Goal: Task Accomplishment & Management: Complete application form

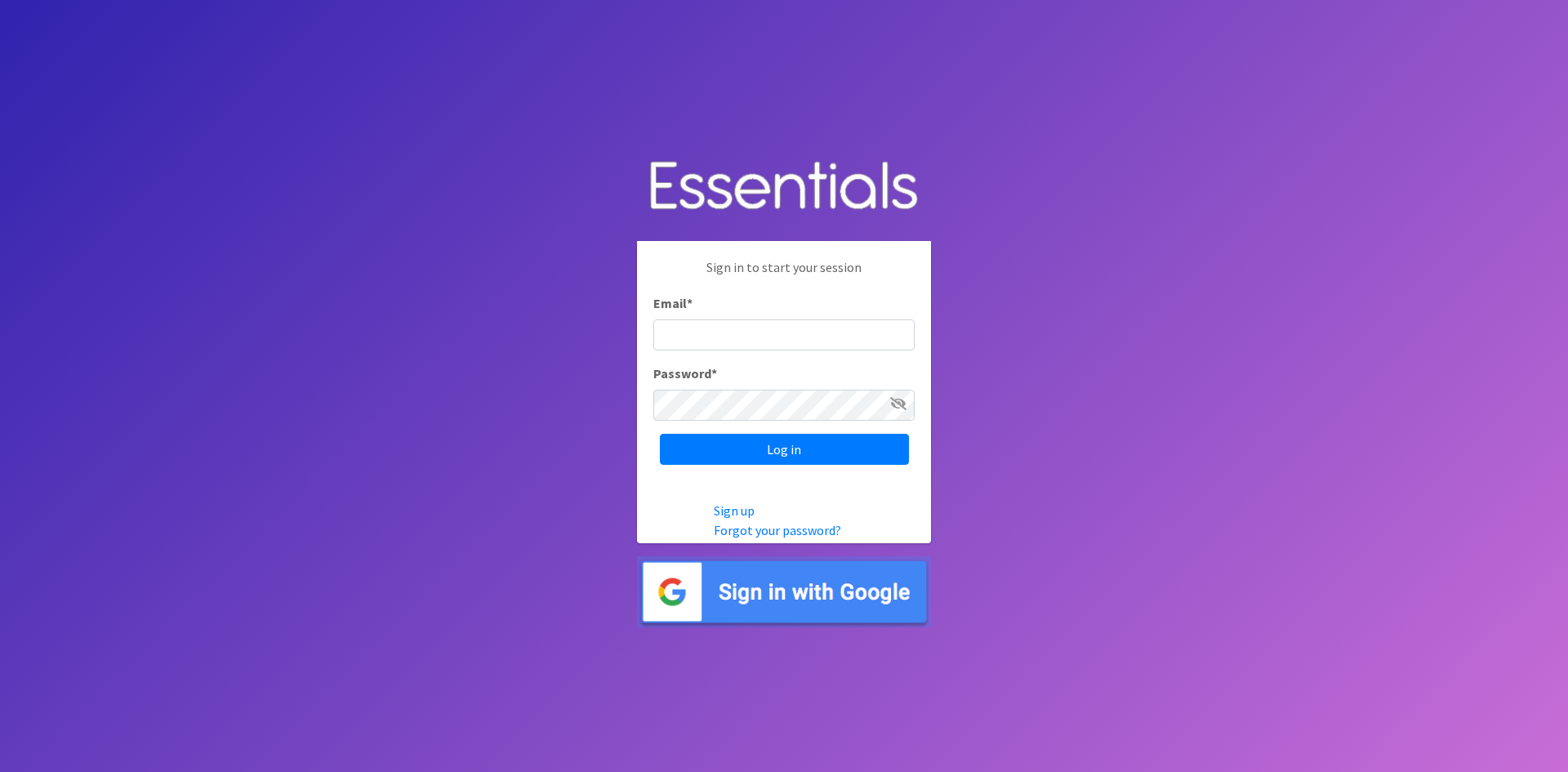
click at [753, 338] on input "Email *" at bounding box center [784, 334] width 261 height 31
type input "[EMAIL_ADDRESS][DOMAIN_NAME]"
click at [660, 433] on input "Log in" at bounding box center [784, 449] width 249 height 31
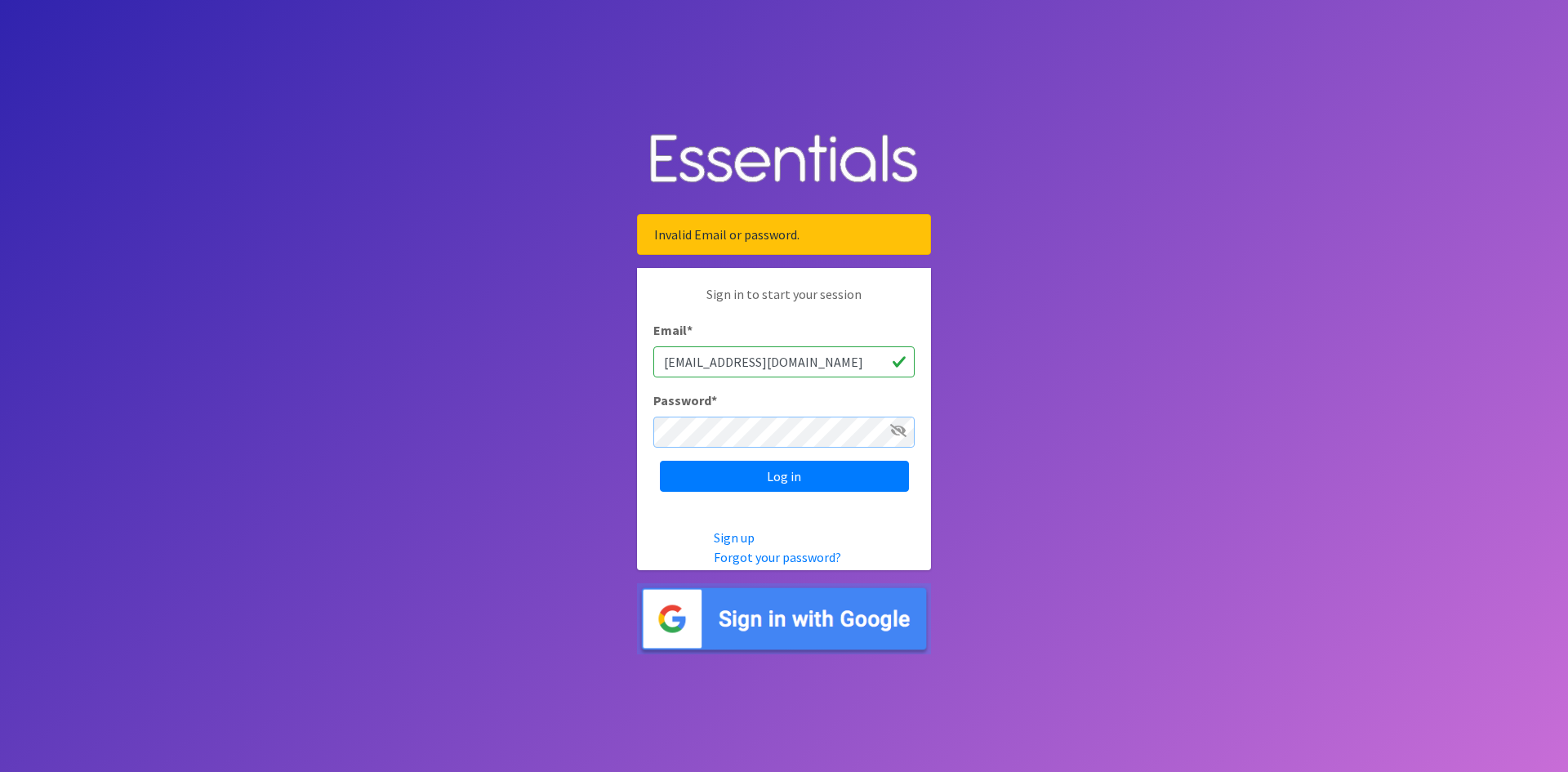
click at [660, 460] on input "Log in" at bounding box center [784, 475] width 249 height 31
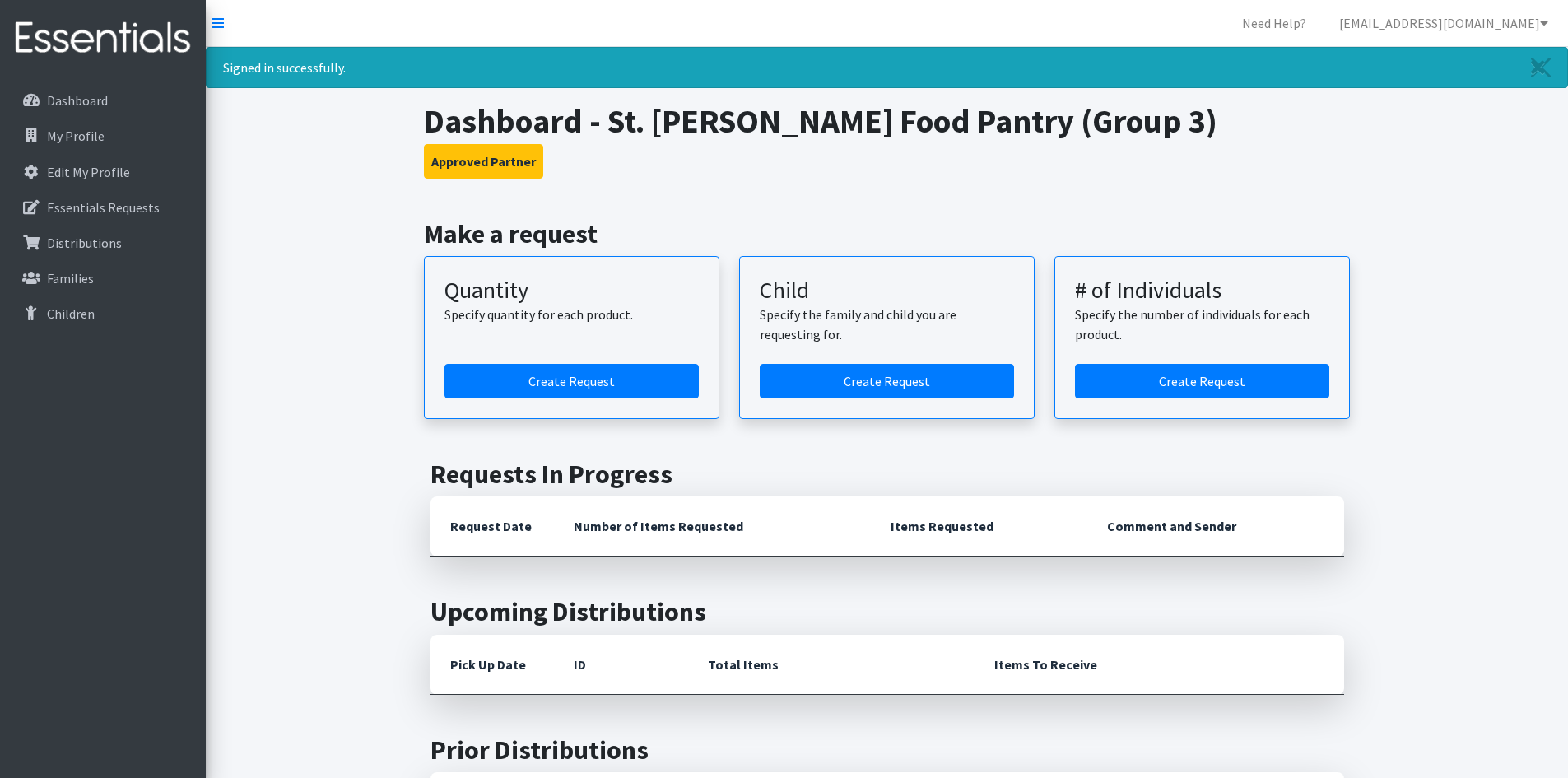
click at [53, 135] on p "My Profile" at bounding box center [75, 135] width 58 height 16
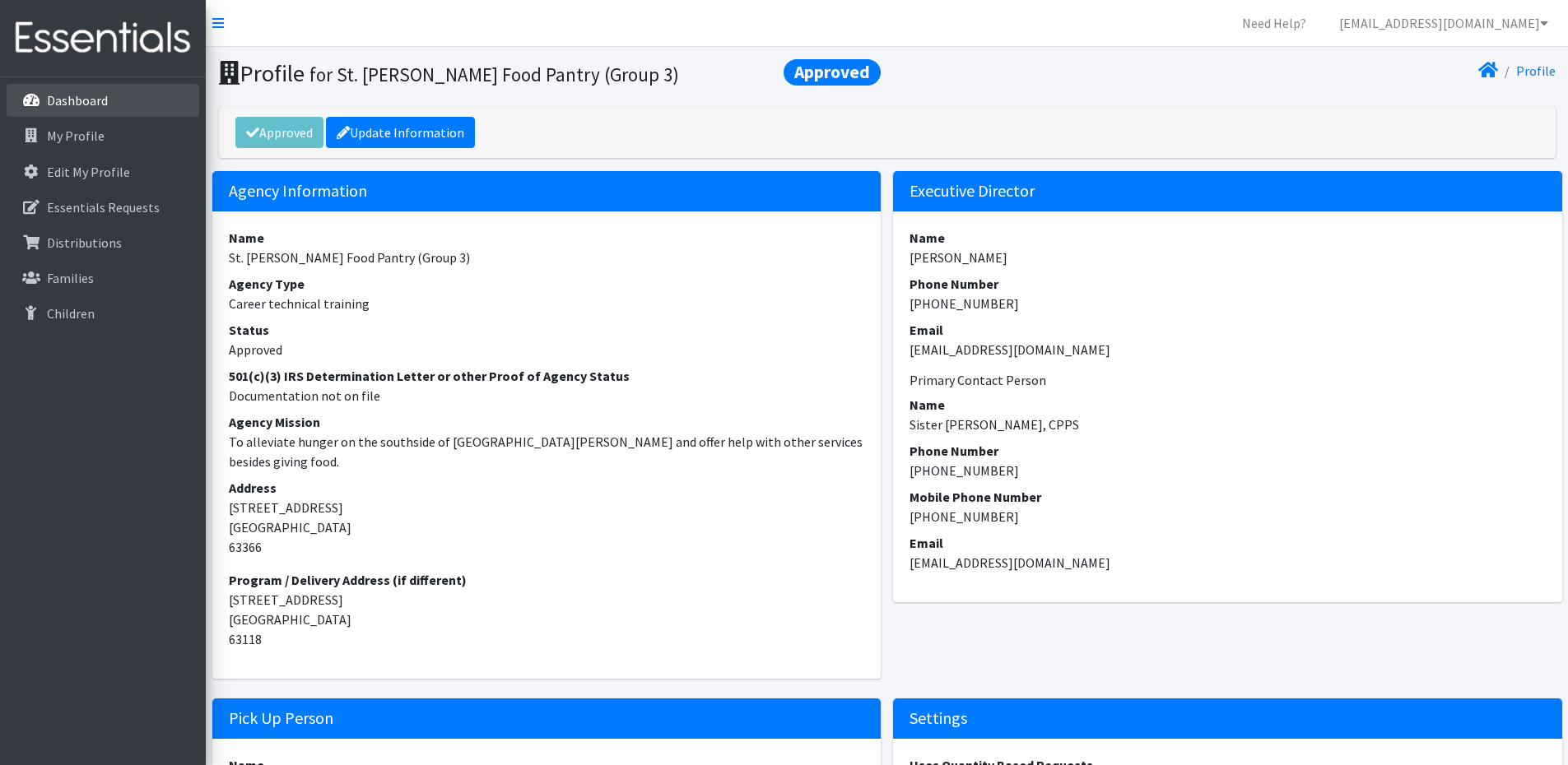
click at [101, 99] on p "Dashboard" at bounding box center [77, 100] width 61 height 16
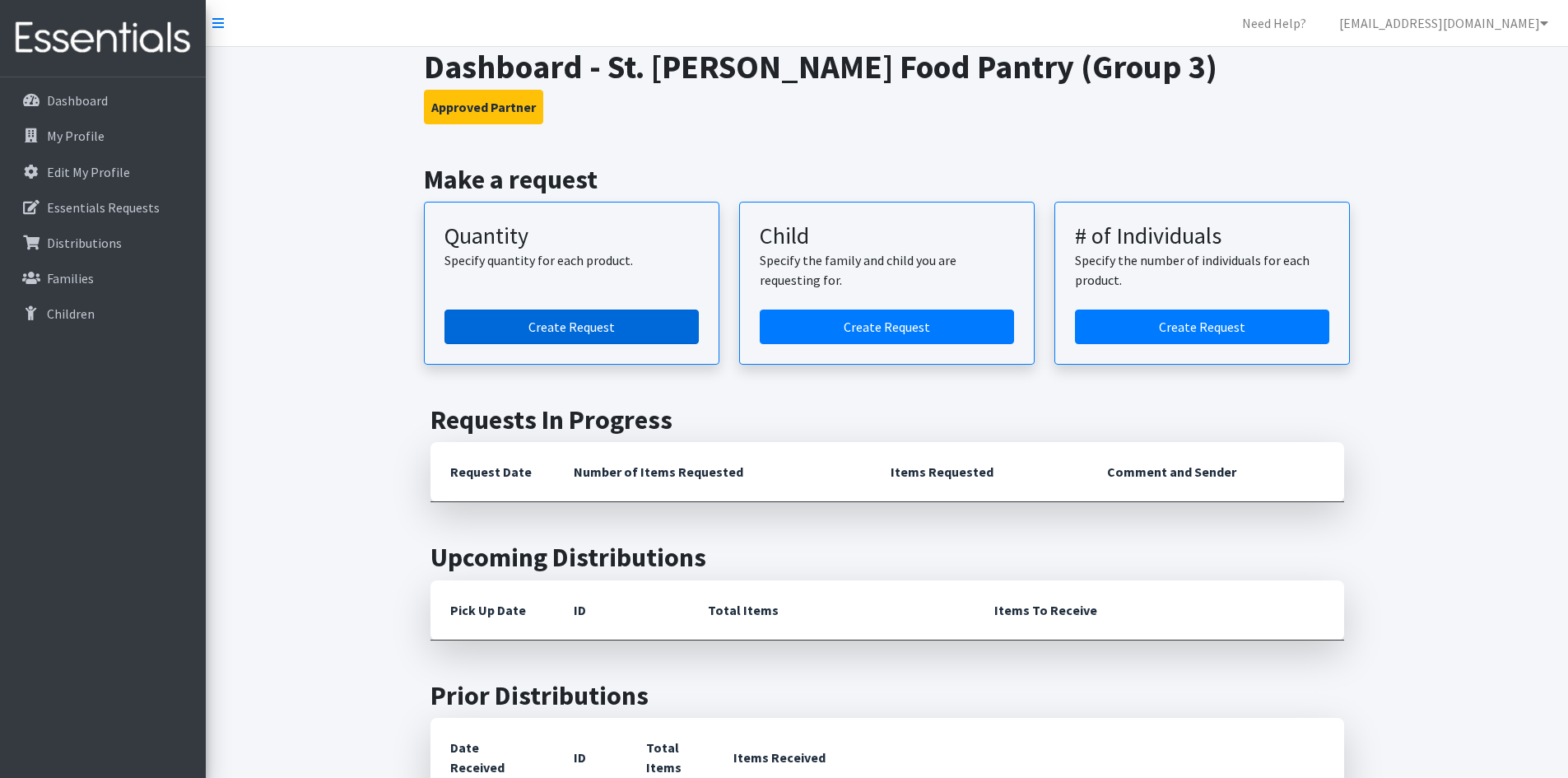
click at [555, 323] on link "Create Request" at bounding box center [571, 327] width 254 height 35
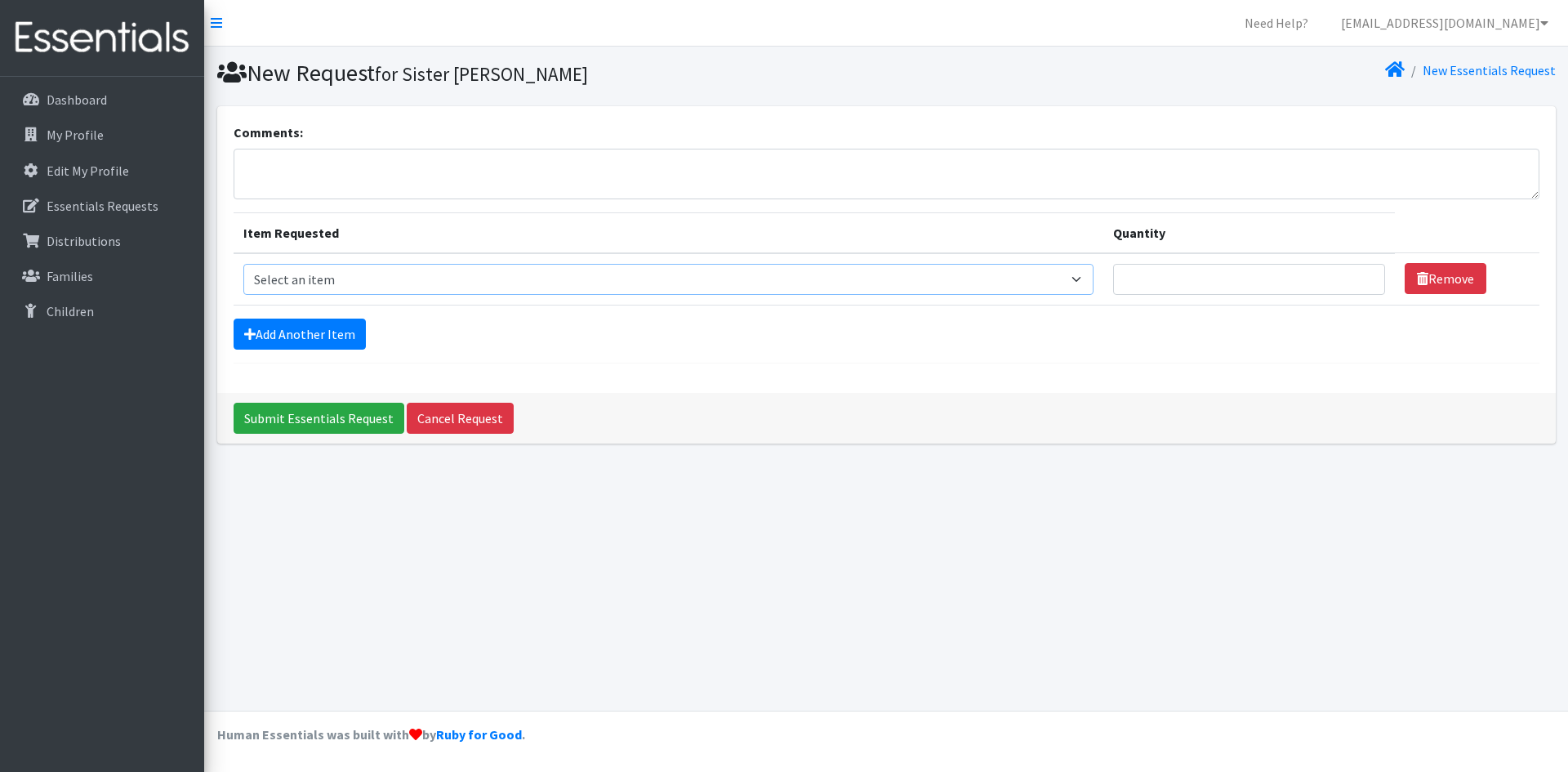
click at [324, 280] on select "Select an item Period Supplies: Mixed Kits (order by bag) Applicator-free tampo…" at bounding box center [669, 279] width 850 height 31
select select "1090"
click at [244, 264] on select "Select an item Period Supplies: Mixed Kits (order by bag) Applicator-free tampo…" at bounding box center [669, 279] width 850 height 31
click at [1310, 281] on input "Quantity" at bounding box center [1249, 279] width 272 height 31
type input "50"
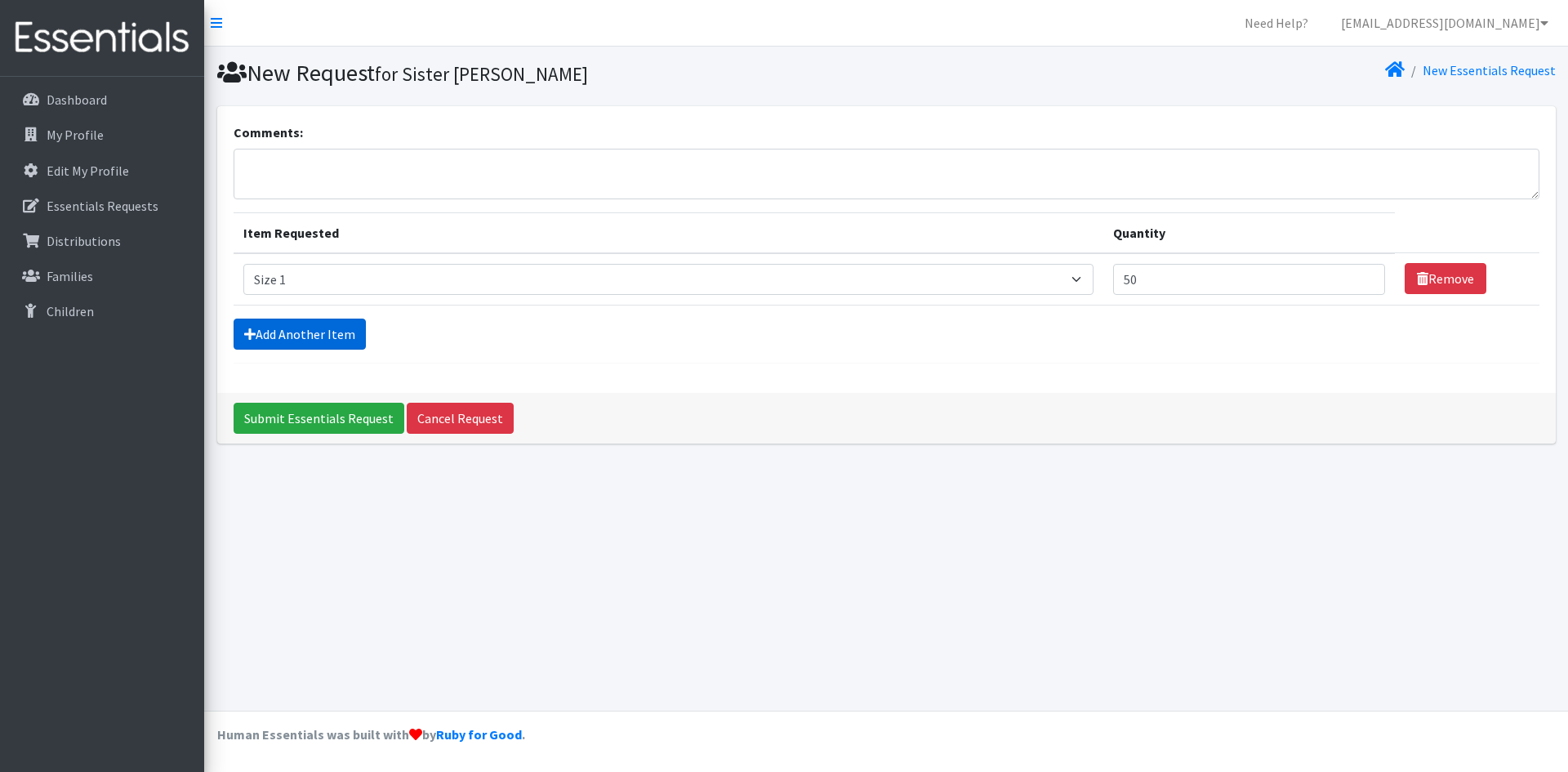
click at [287, 339] on link "Add Another Item" at bounding box center [299, 333] width 132 height 31
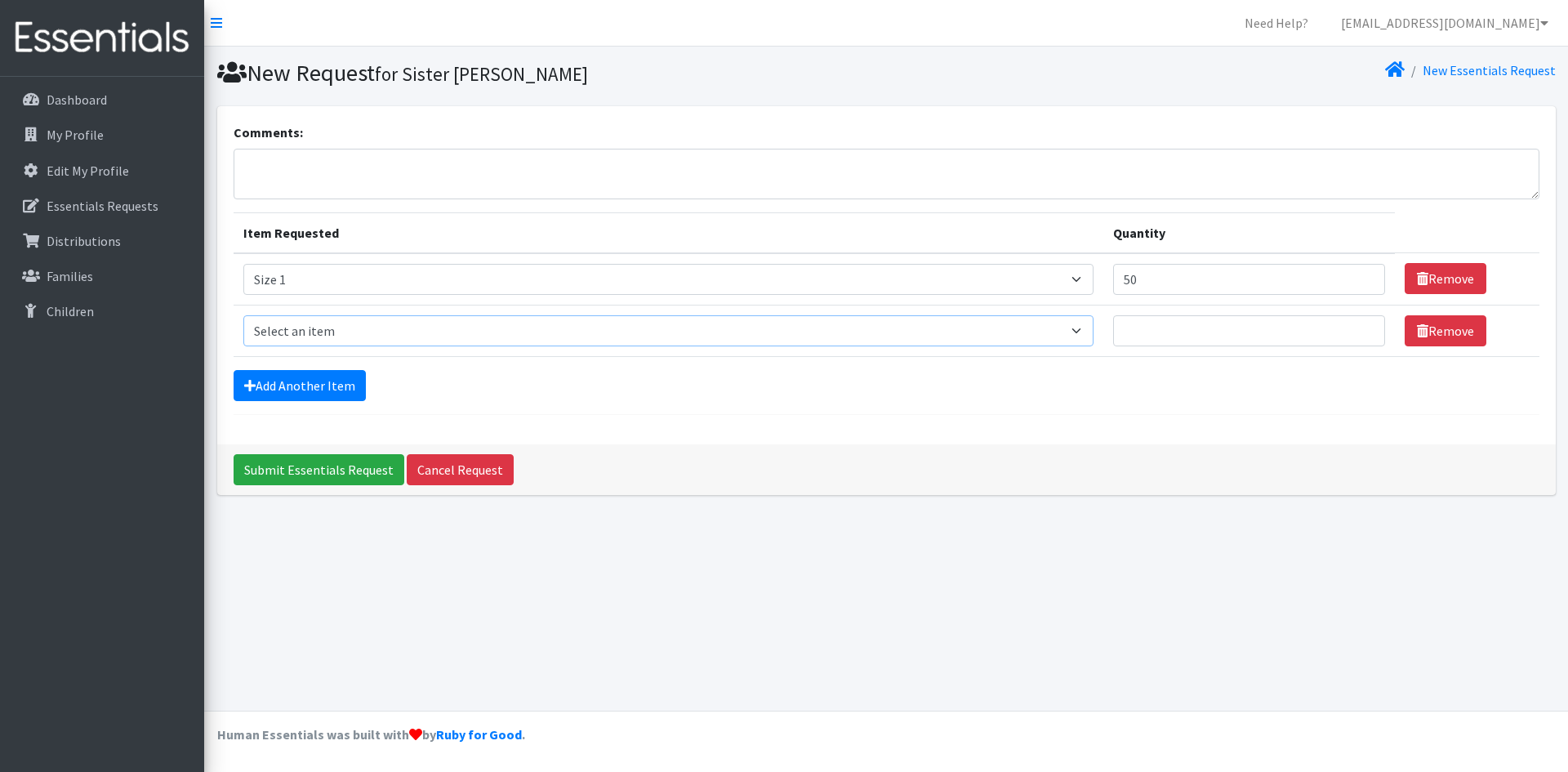
click at [317, 336] on select "Select an item Period Supplies: Mixed Kits (order by bag) Applicator-free tampo…" at bounding box center [669, 330] width 850 height 31
select select "1094"
click at [244, 315] on select "Select an item Period Supplies: Mixed Kits (order by bag) Applicator-free tampo…" at bounding box center [669, 330] width 850 height 31
click at [317, 390] on link "Add Another Item" at bounding box center [299, 385] width 132 height 31
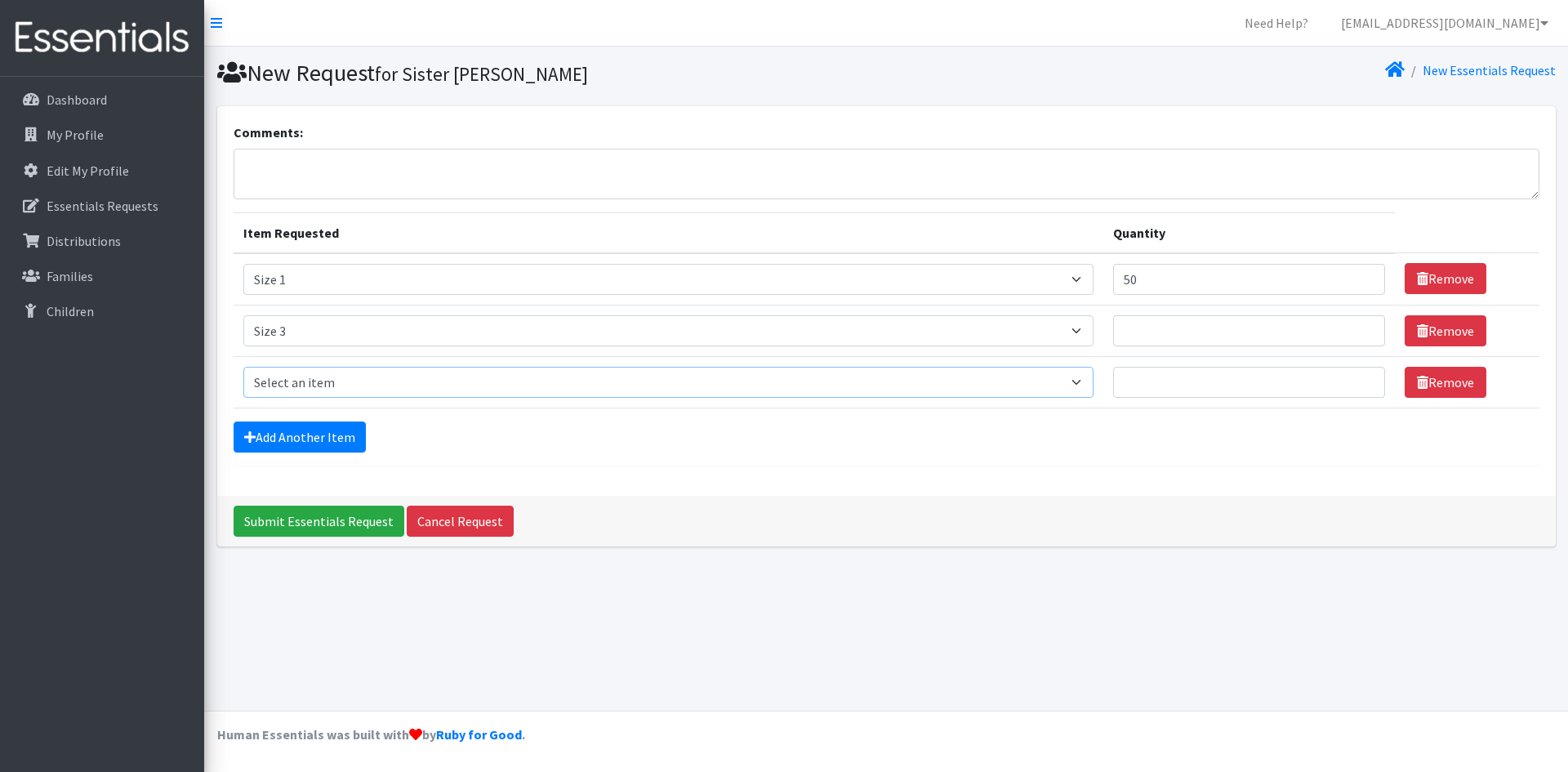
click at [325, 387] on select "Select an item Period Supplies: Mixed Kits (order by bag) Applicator-free tampo…" at bounding box center [669, 382] width 850 height 31
select select "11998"
click at [244, 367] on select "Select an item Period Supplies: Mixed Kits (order by bag) Applicator-free tampo…" at bounding box center [669, 382] width 850 height 31
click at [1267, 384] on input "Quantity" at bounding box center [1249, 382] width 272 height 31
click at [1441, 386] on link "Remove" at bounding box center [1445, 382] width 81 height 31
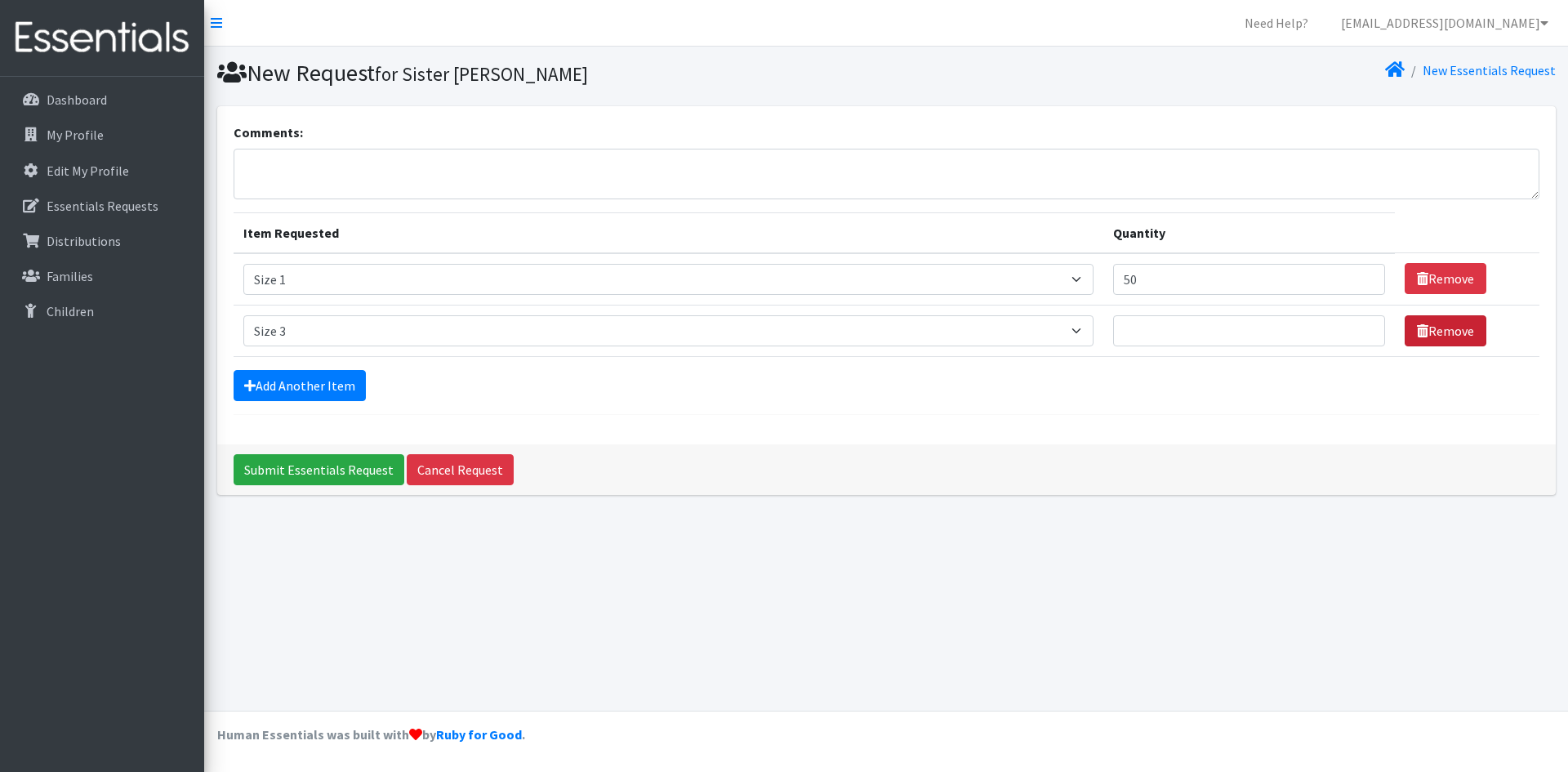
click at [1445, 337] on link "Remove" at bounding box center [1445, 330] width 81 height 31
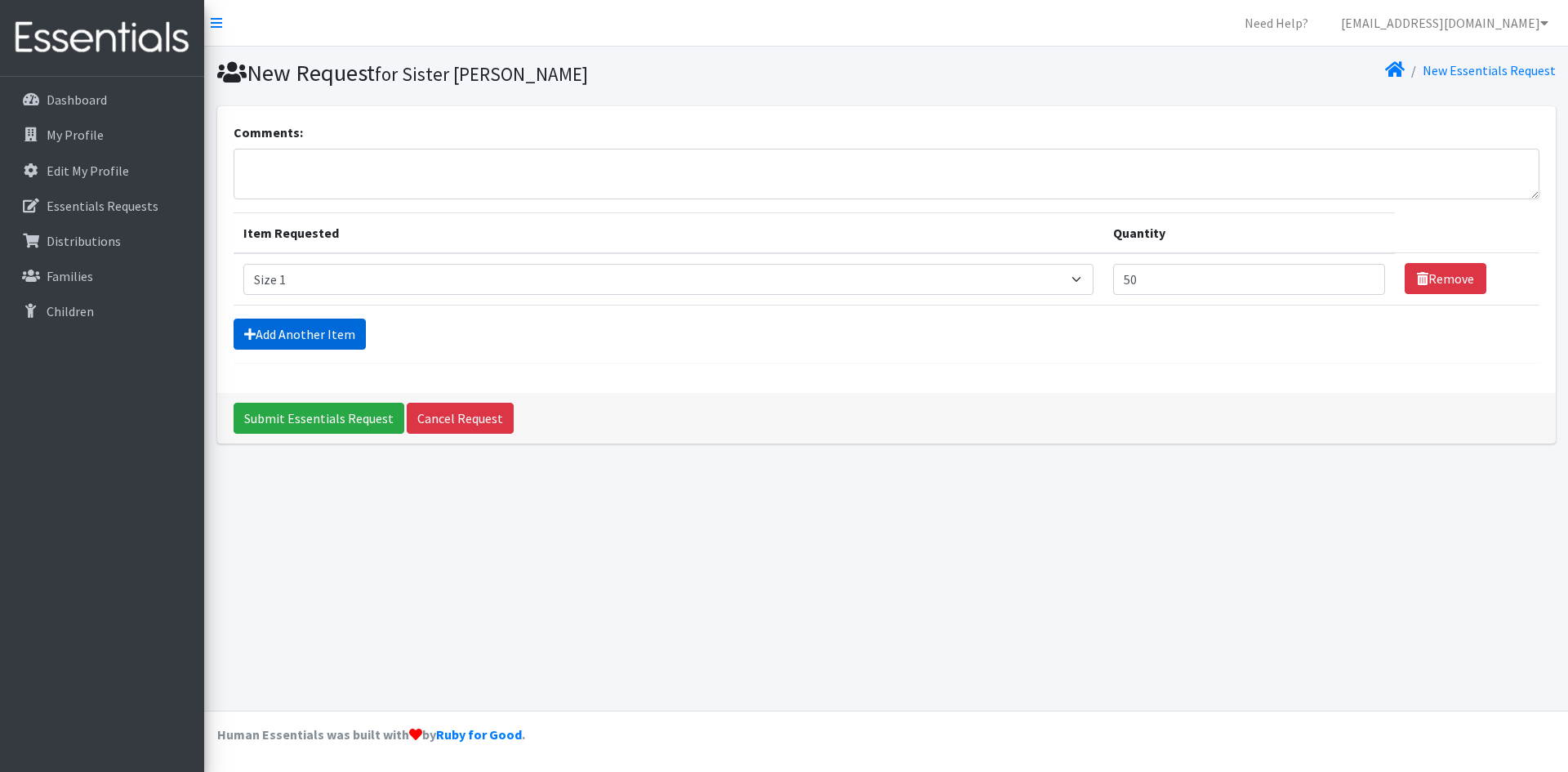
click at [322, 331] on link "Add Another Item" at bounding box center [299, 333] width 132 height 31
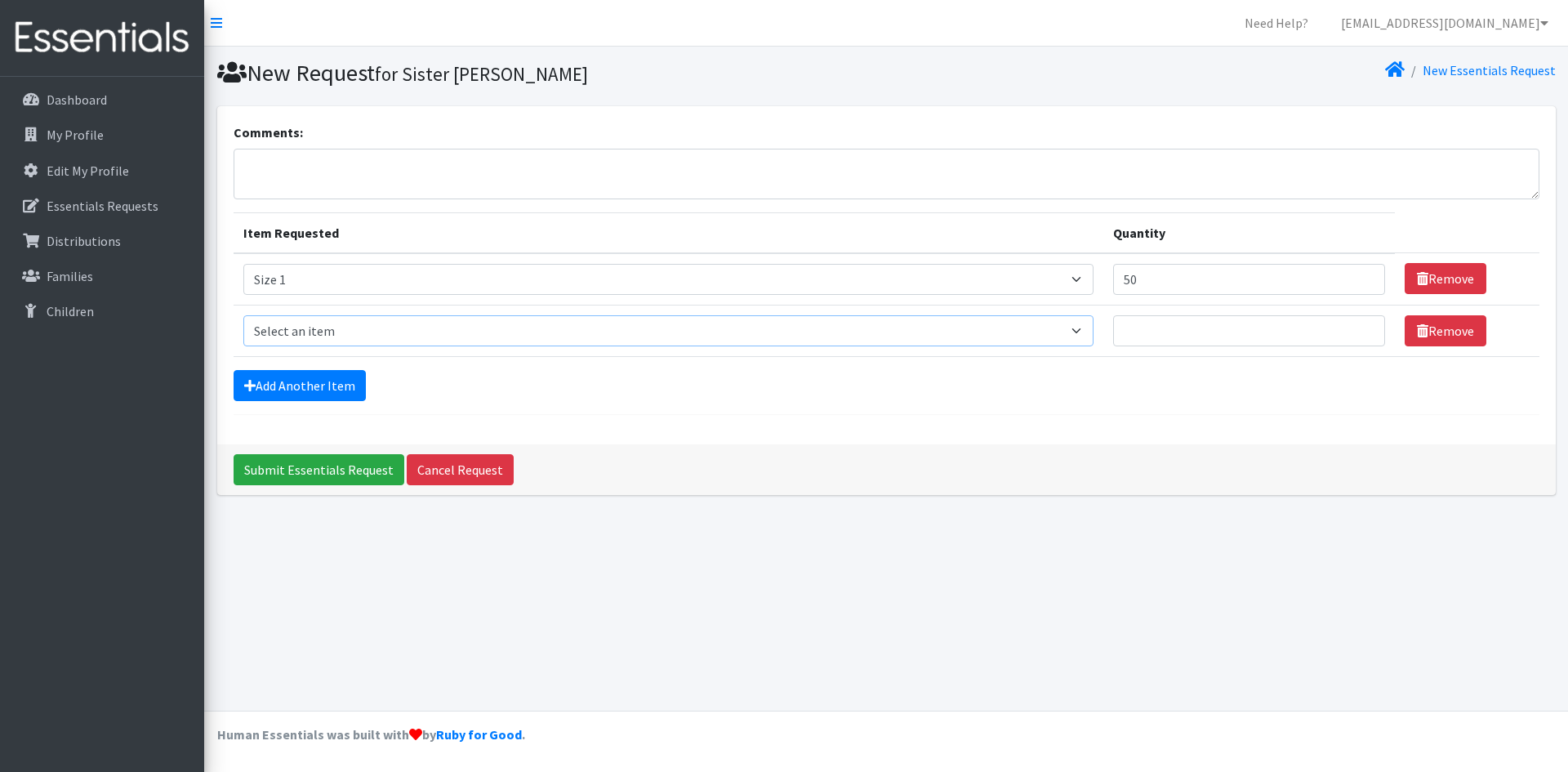
click at [312, 336] on select "Select an item Period Supplies: Mixed Kits (order by bag) Applicator-free tampo…" at bounding box center [669, 330] width 850 height 31
select select "8797"
click at [244, 315] on select "Select an item Period Supplies: Mixed Kits (order by bag) Applicator-free tampo…" at bounding box center [669, 330] width 850 height 31
click at [1446, 276] on link "Remove" at bounding box center [1445, 278] width 81 height 31
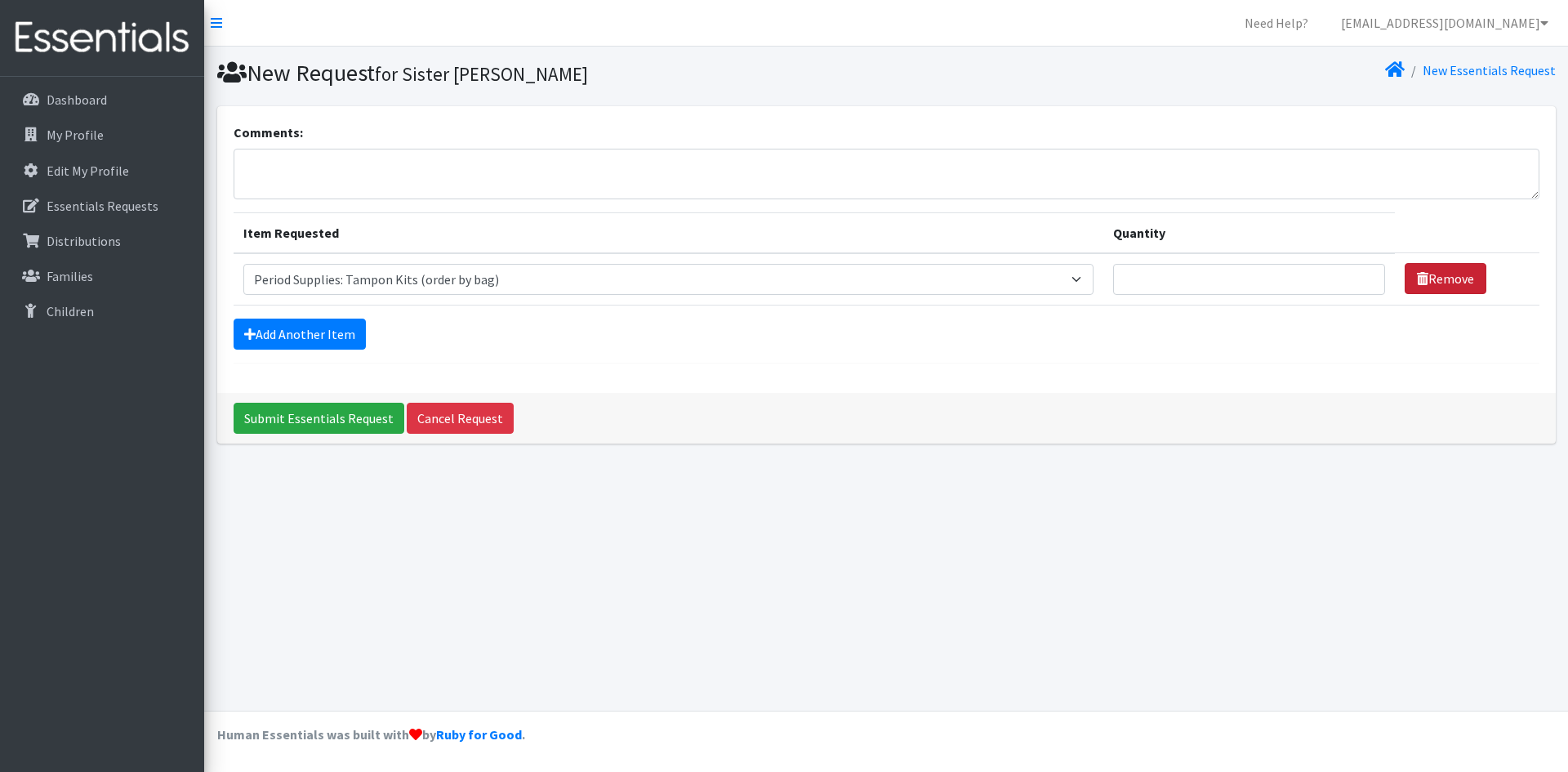
click at [1453, 283] on link "Remove" at bounding box center [1445, 278] width 81 height 31
